Goal: Transaction & Acquisition: Purchase product/service

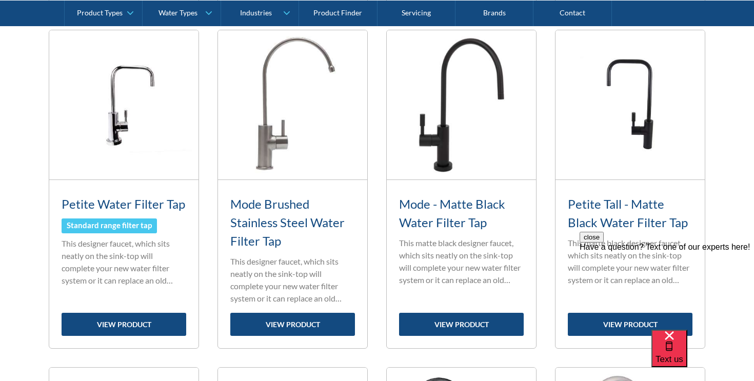
scroll to position [780, 0]
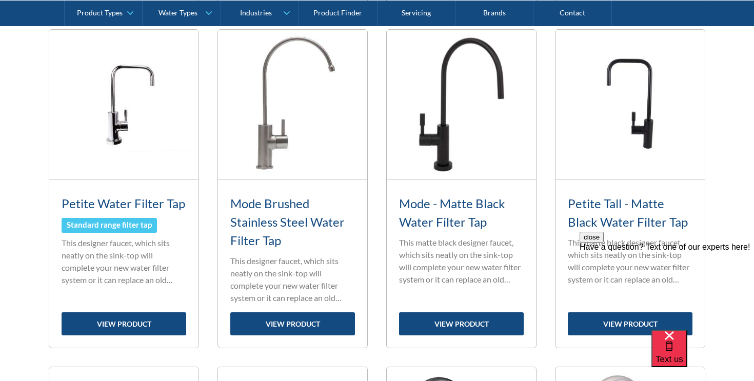
click at [518, 150] on img at bounding box center [630, 104] width 149 height 149
click at [518, 132] on img at bounding box center [630, 104] width 149 height 149
click at [135, 321] on link "view product" at bounding box center [124, 324] width 125 height 23
click at [518, 320] on div "Petite Tall - Matte Black Water Filter Tap Standard range filter tap This matte…" at bounding box center [630, 264] width 149 height 168
click at [518, 321] on link "view product" at bounding box center [630, 324] width 125 height 23
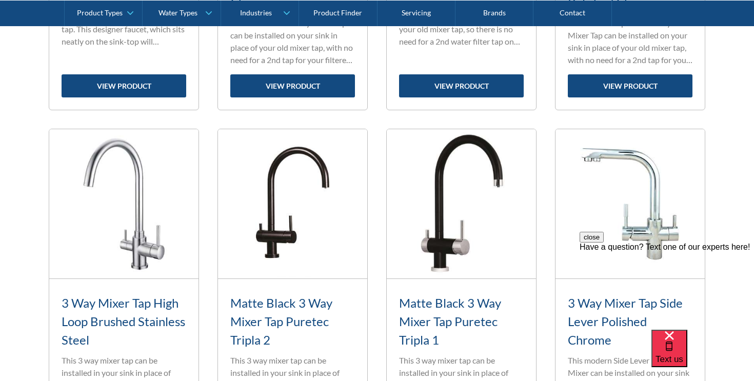
scroll to position [1412, 0]
